Goal: Information Seeking & Learning: Learn about a topic

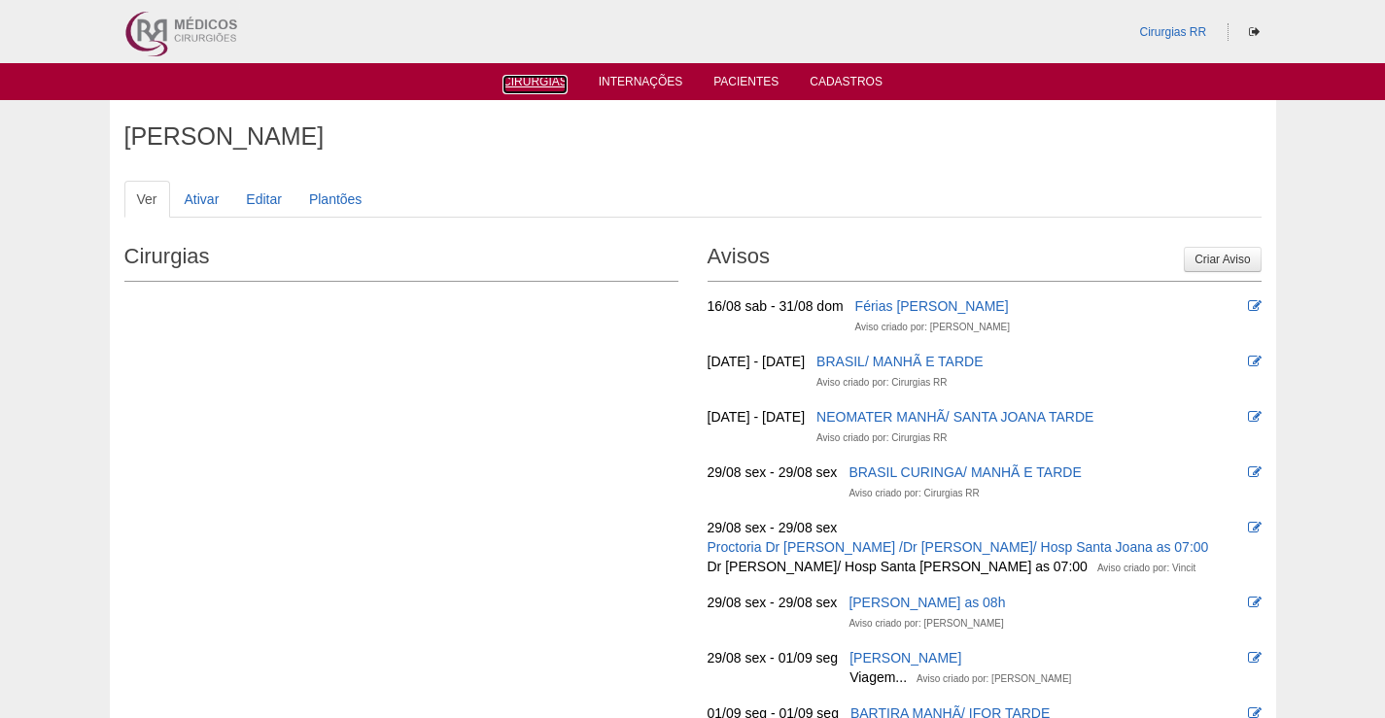
drag, startPoint x: 524, startPoint y: 82, endPoint x: 1057, endPoint y: 116, distance: 534.5
click at [526, 79] on link "Cirurgias" at bounding box center [534, 84] width 65 height 19
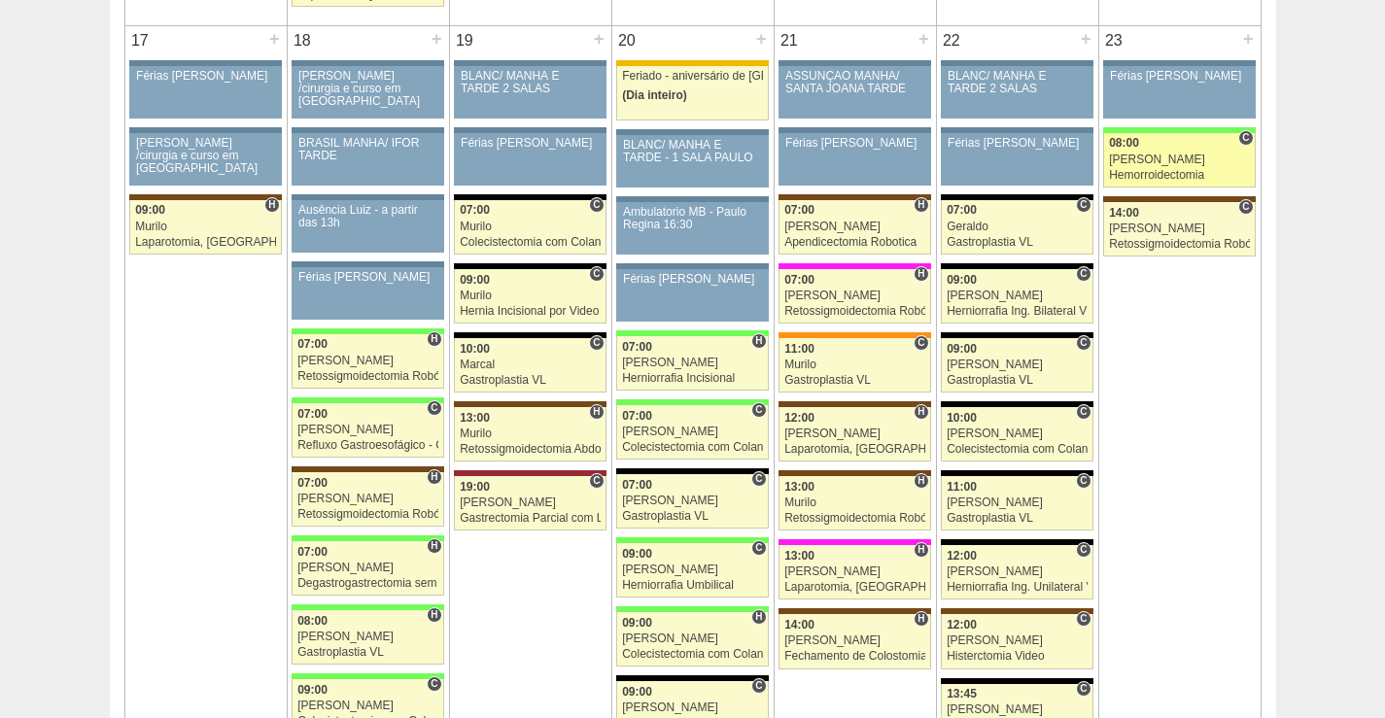
scroll to position [3109, 0]
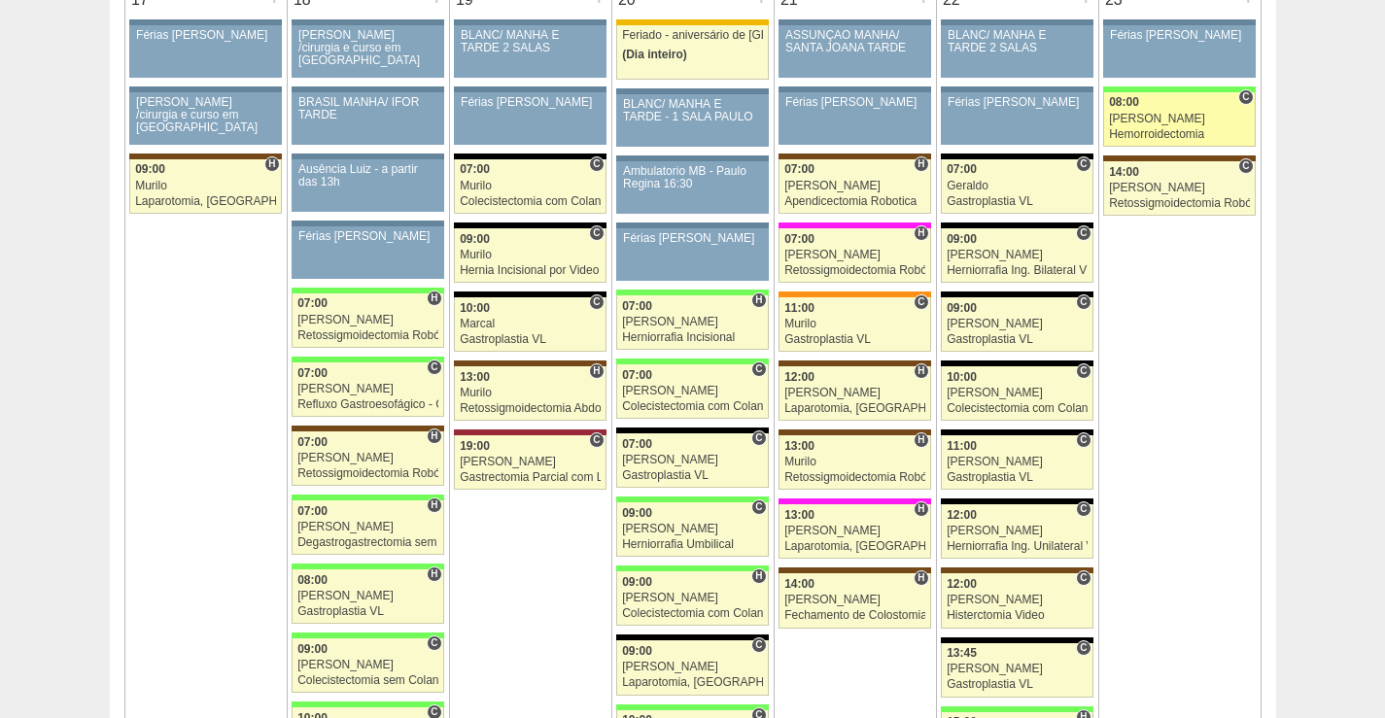
click at [1169, 130] on div "Hemorroidectomia" at bounding box center [1179, 134] width 141 height 13
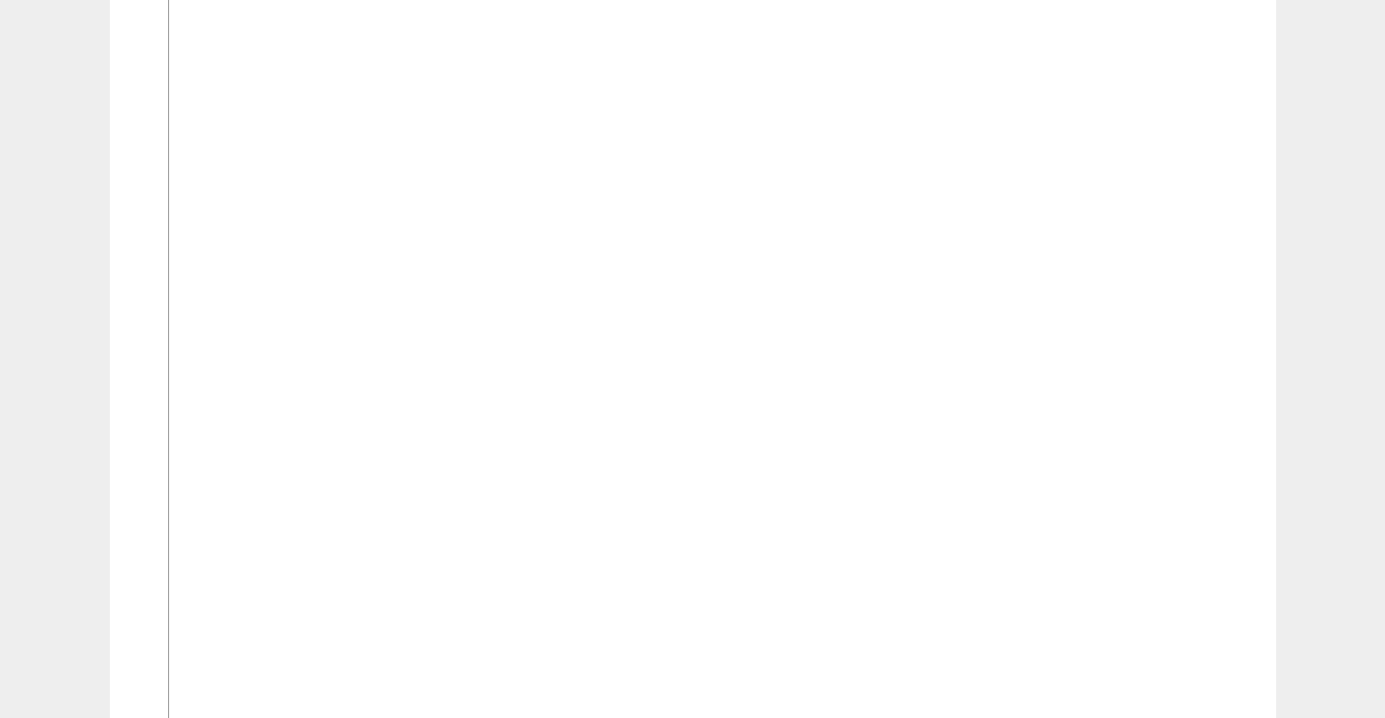
scroll to position [1652, 0]
click at [880, 242] on img at bounding box center [693, 138] width 1051 height 2276
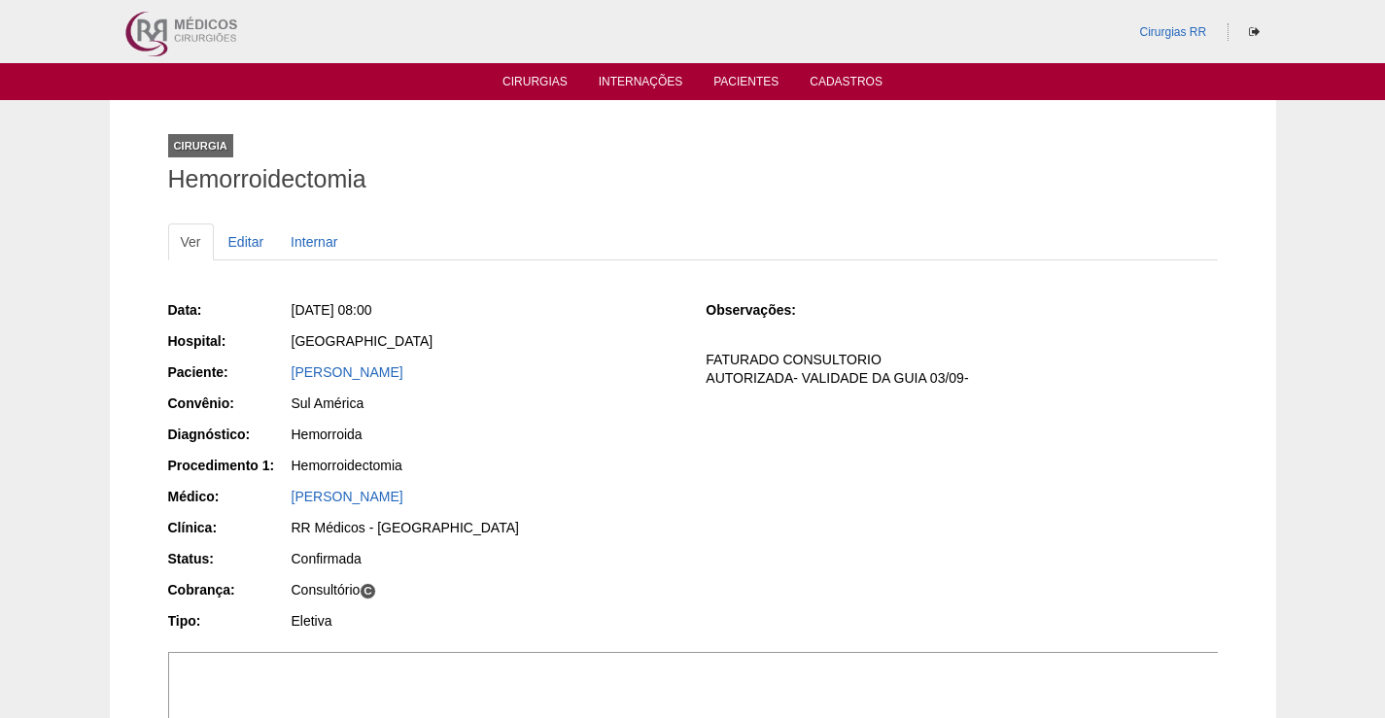
scroll to position [2915, 0]
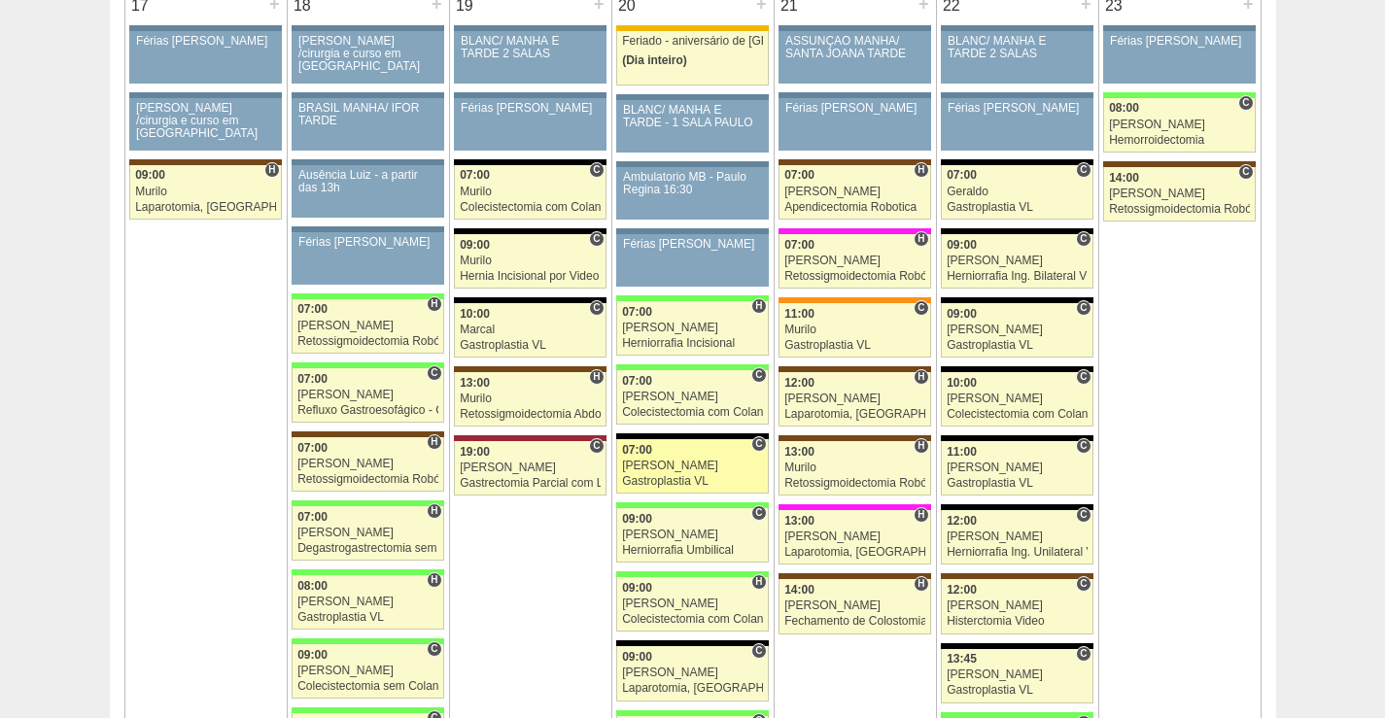
scroll to position [3103, 0]
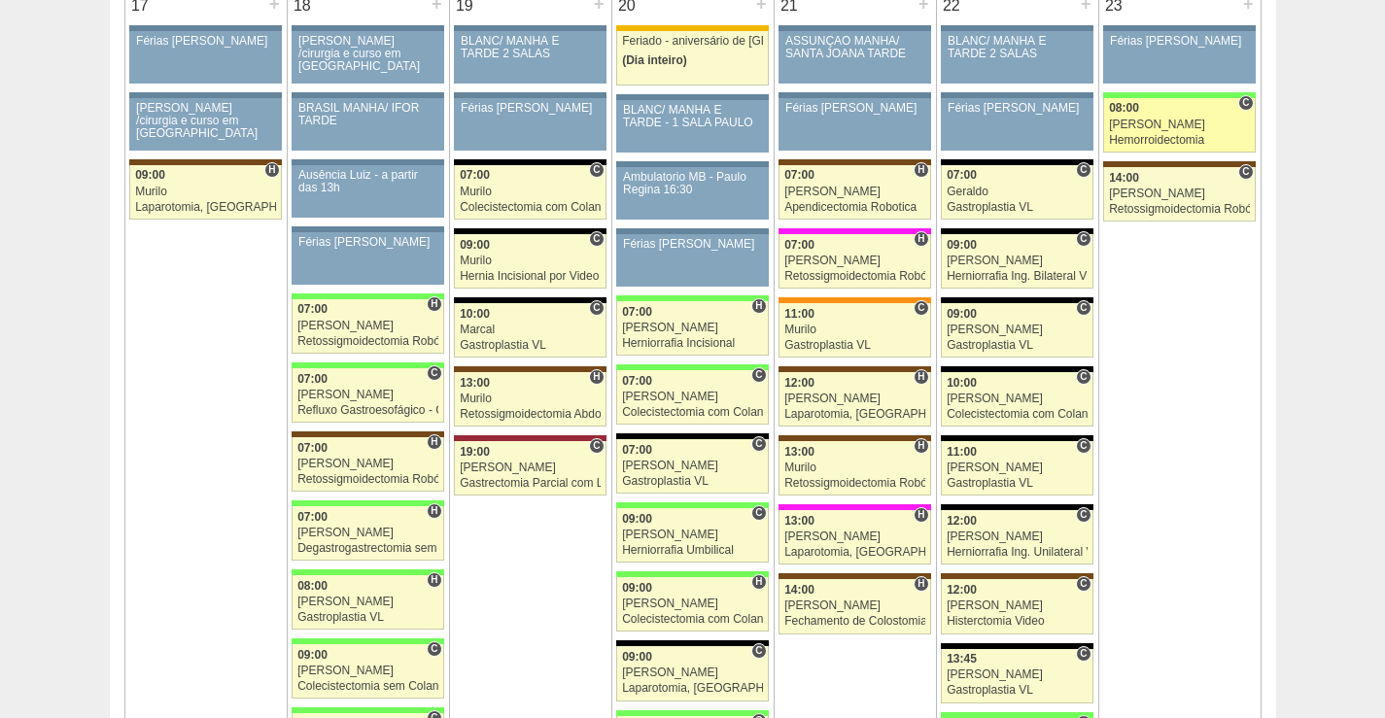
click at [1167, 125] on div "[PERSON_NAME]" at bounding box center [1179, 125] width 141 height 13
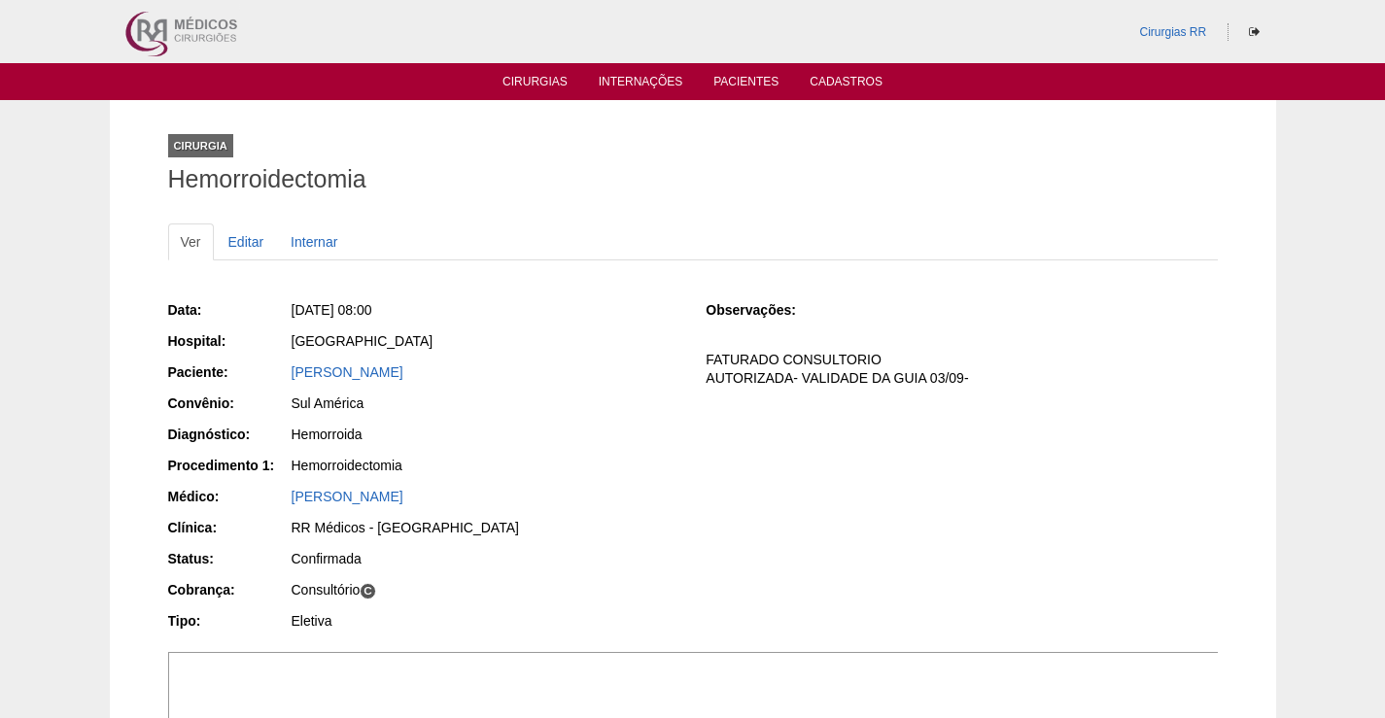
drag, startPoint x: 496, startPoint y: 375, endPoint x: 275, endPoint y: 384, distance: 220.7
click at [275, 384] on div "Paciente: Fernanda Martins Mozardo" at bounding box center [423, 374] width 511 height 24
copy link "[PERSON_NAME]"
click at [392, 372] on link "[PERSON_NAME]" at bounding box center [347, 372] width 112 height 16
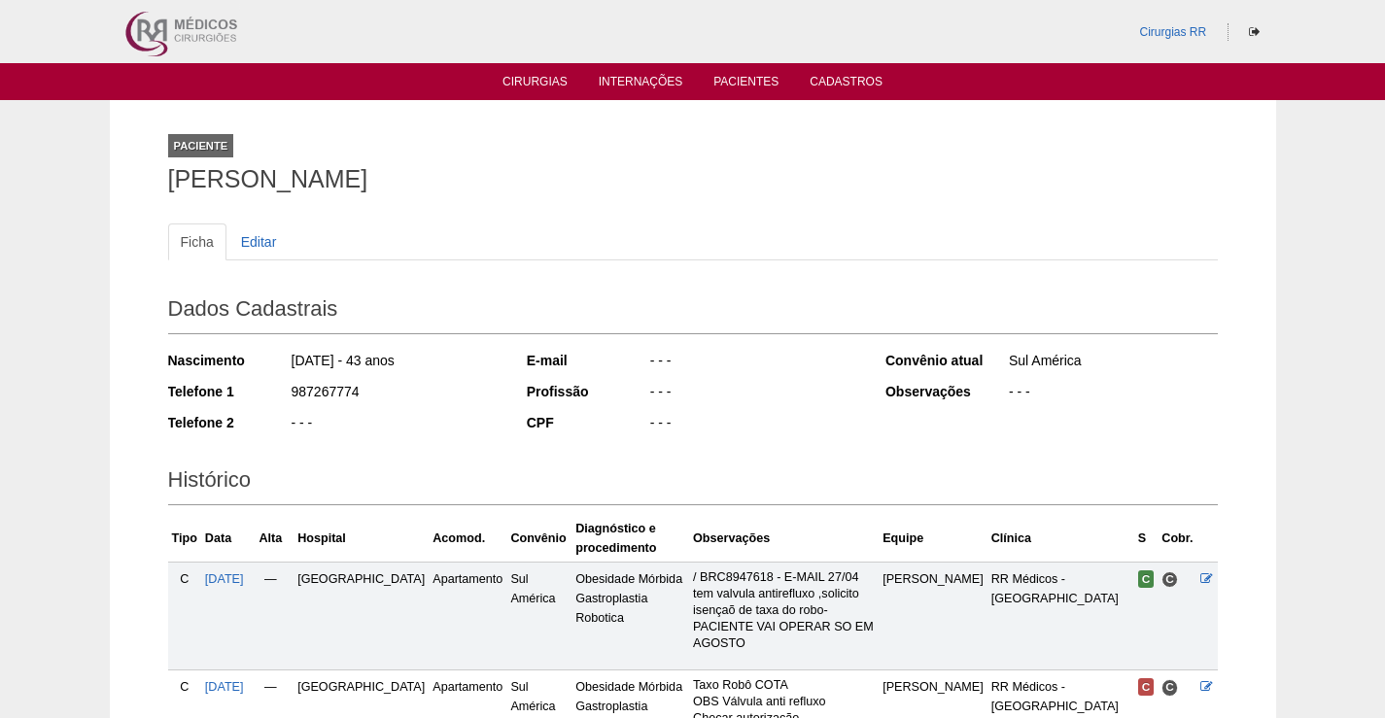
drag, startPoint x: 502, startPoint y: 184, endPoint x: 145, endPoint y: 154, distance: 358.8
click at [145, 154] on div "Paciente Fernanda Martins Mozardo Ficha Editar Dados Cadastrais Nascimento 12/0…" at bounding box center [693, 572] width 1166 height 945
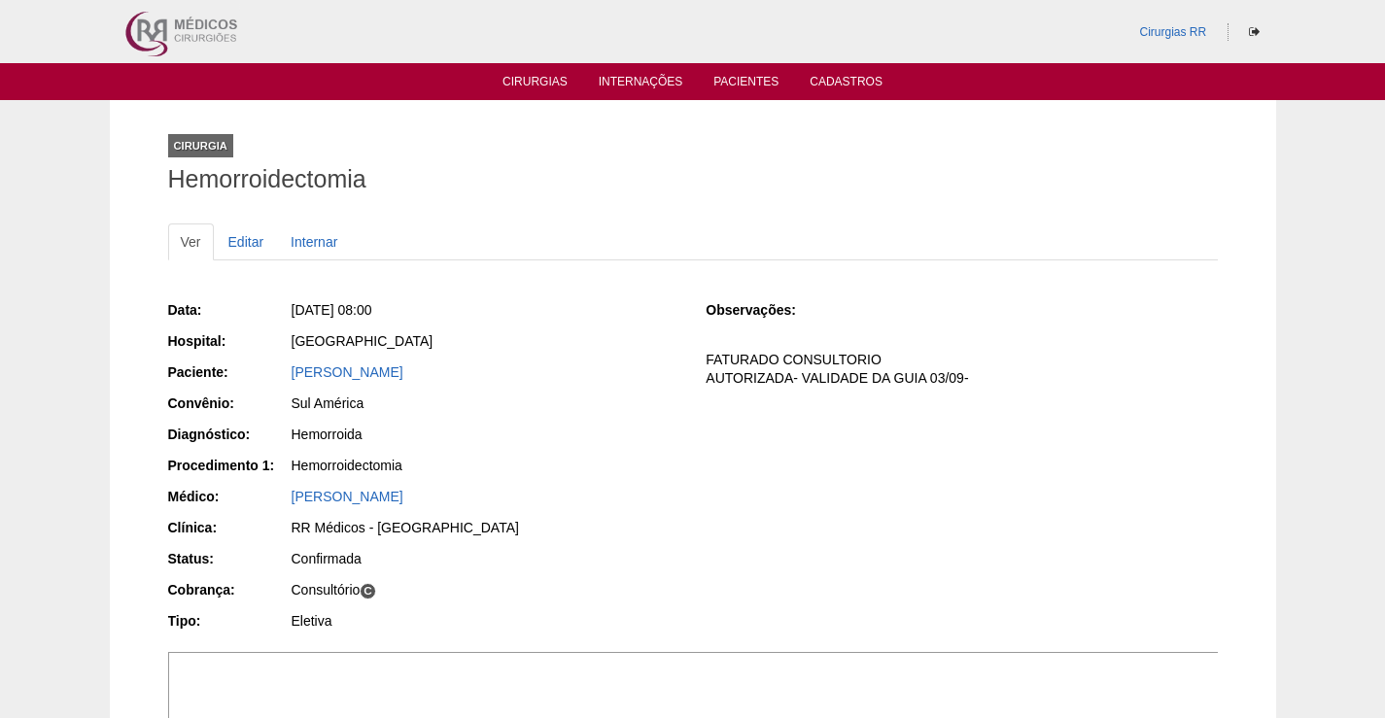
drag, startPoint x: 493, startPoint y: 366, endPoint x: 341, endPoint y: 391, distance: 153.5
click at [269, 369] on div "Paciente: [PERSON_NAME]" at bounding box center [423, 374] width 511 height 24
copy div "Paciente: [PERSON_NAME]"
click at [536, 358] on div "Data: [DATE] 08:00 Hospital: [GEOGRAPHIC_DATA] Paciente: [PERSON_NAME] Convênio…" at bounding box center [423, 467] width 511 height 349
drag, startPoint x: 487, startPoint y: 383, endPoint x: 240, endPoint y: 373, distance: 247.0
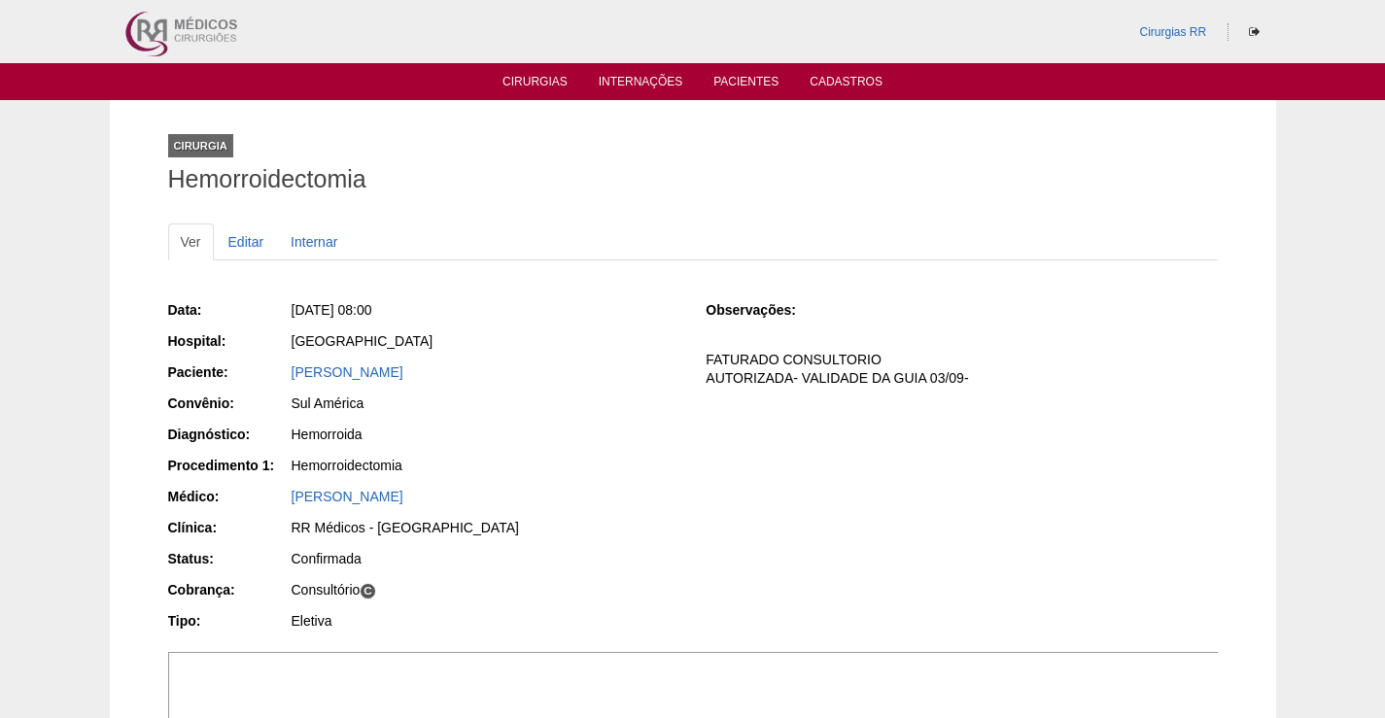
click at [255, 376] on div "Paciente: [PERSON_NAME]" at bounding box center [423, 374] width 511 height 24
copy div "Paciente: [PERSON_NAME]"
